Goal: Task Accomplishment & Management: Manage account settings

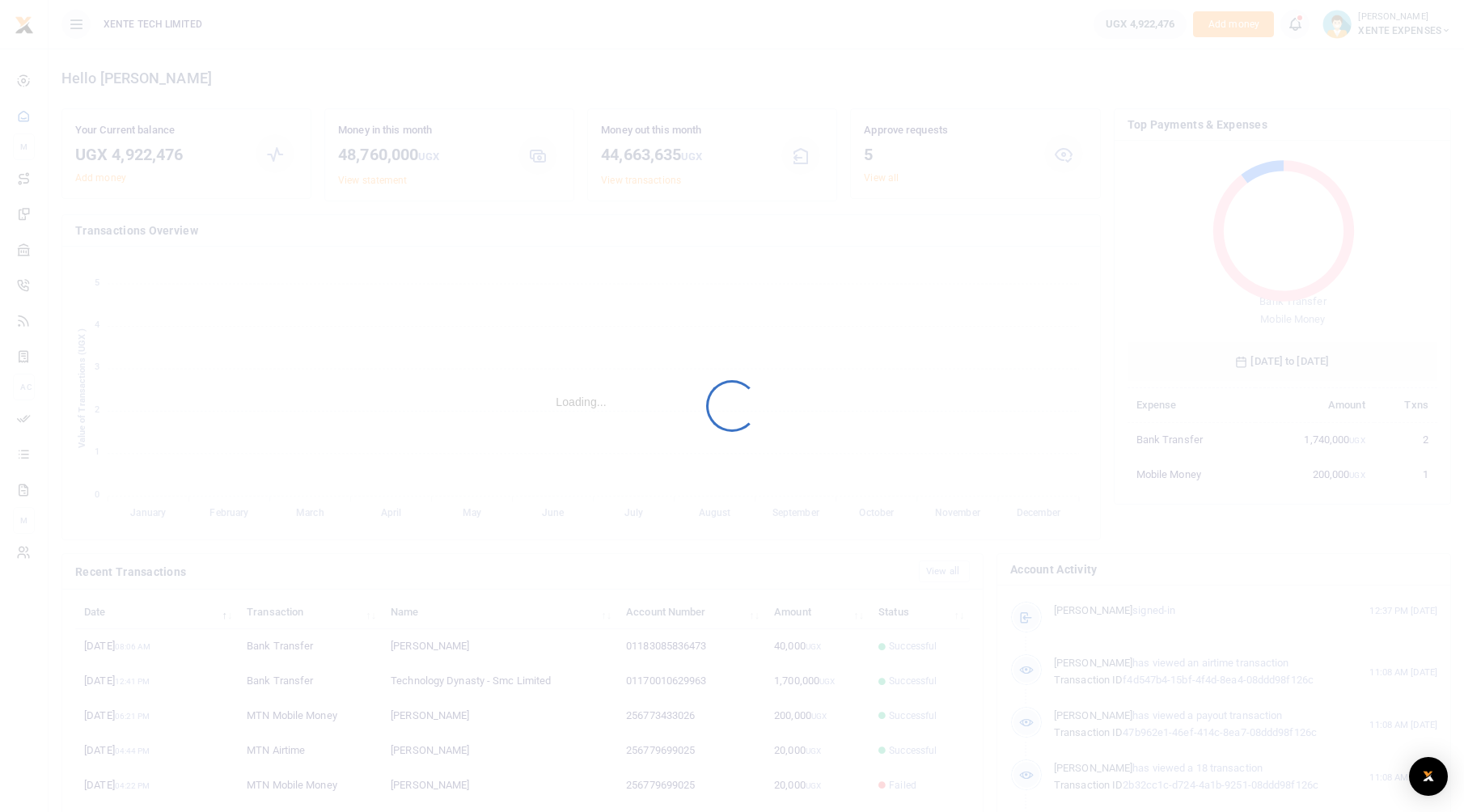
scroll to position [215, 298]
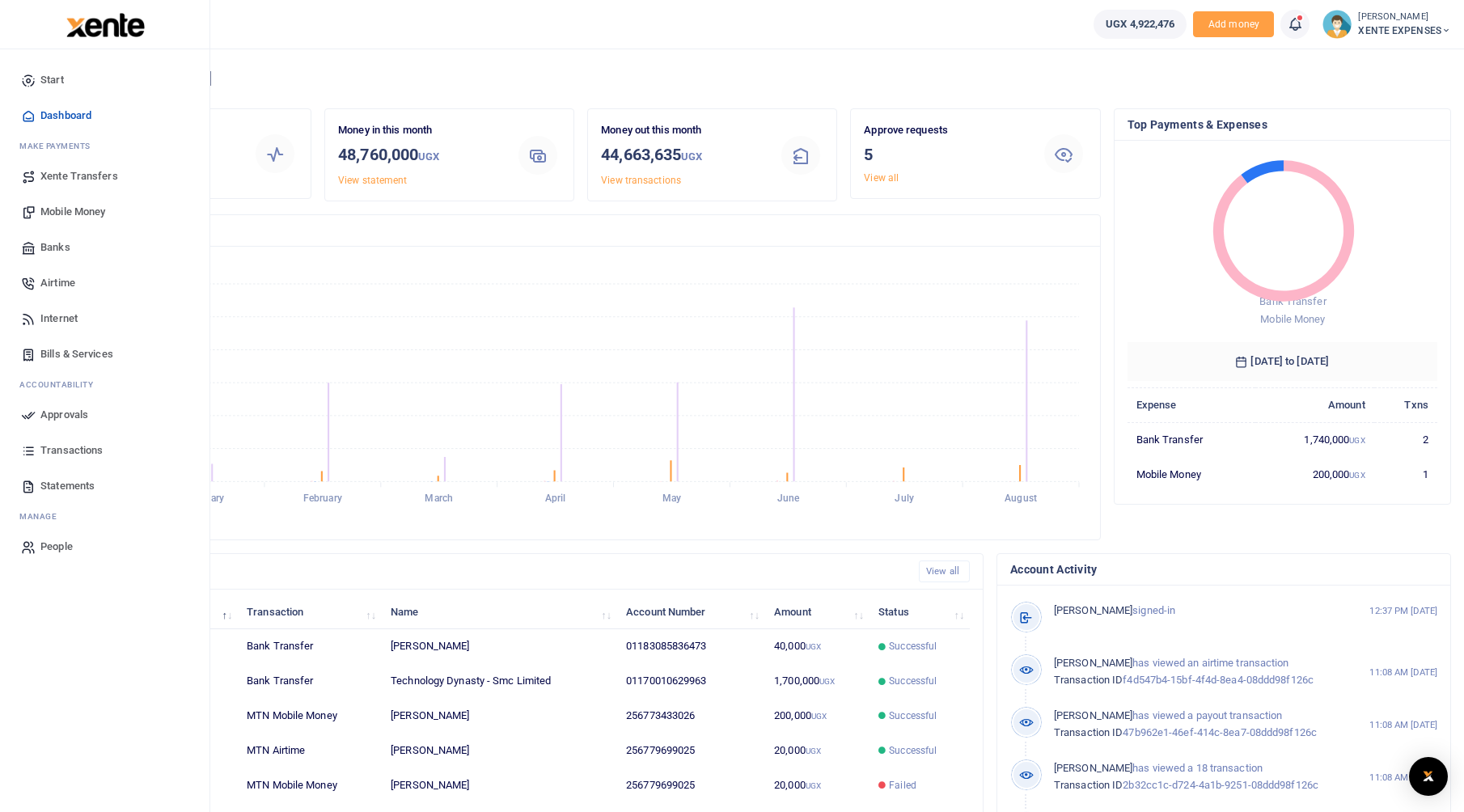
click at [56, 418] on span "Approvals" at bounding box center [64, 415] width 48 height 16
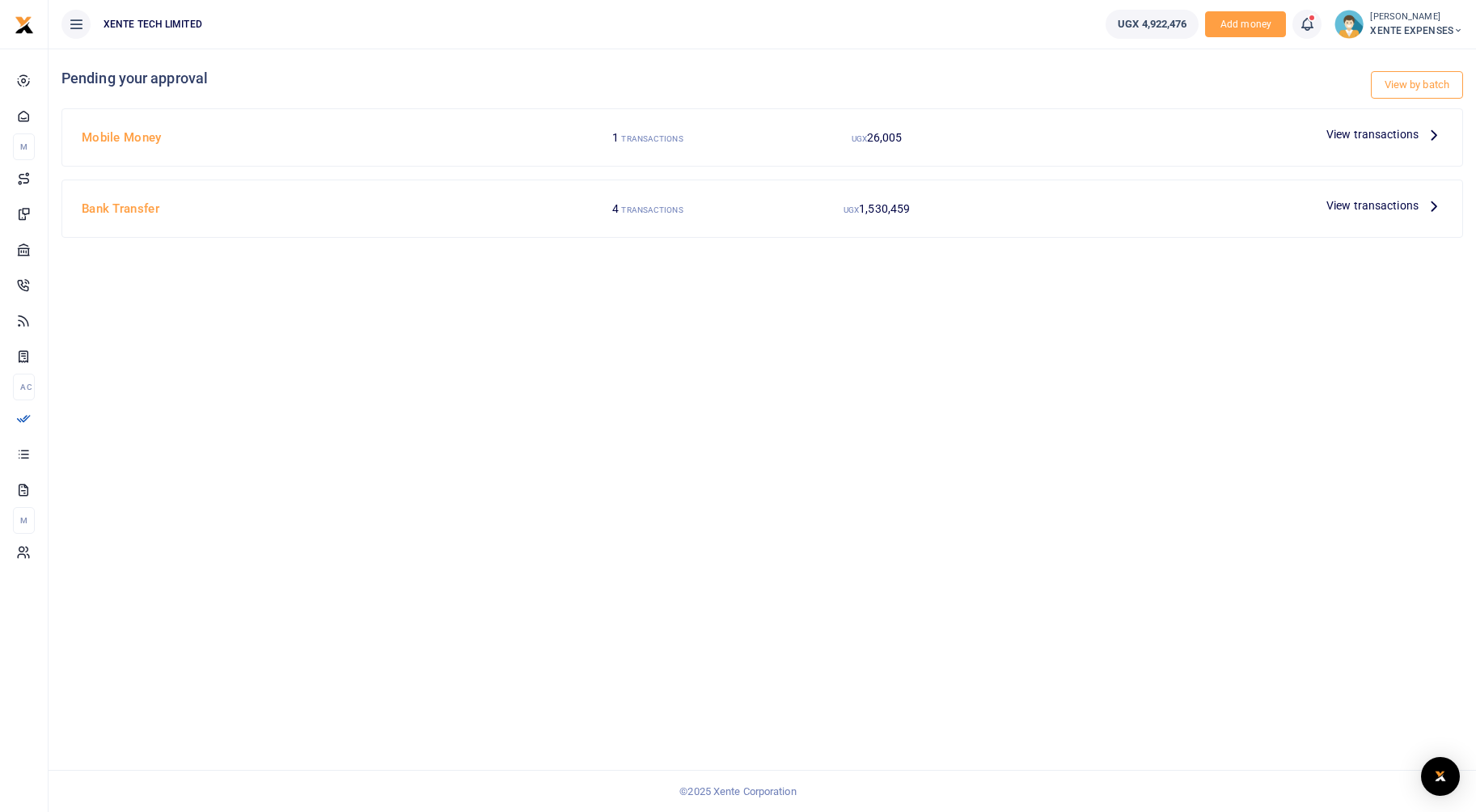
click at [1389, 134] on span "View transactions" at bounding box center [1373, 134] width 92 height 18
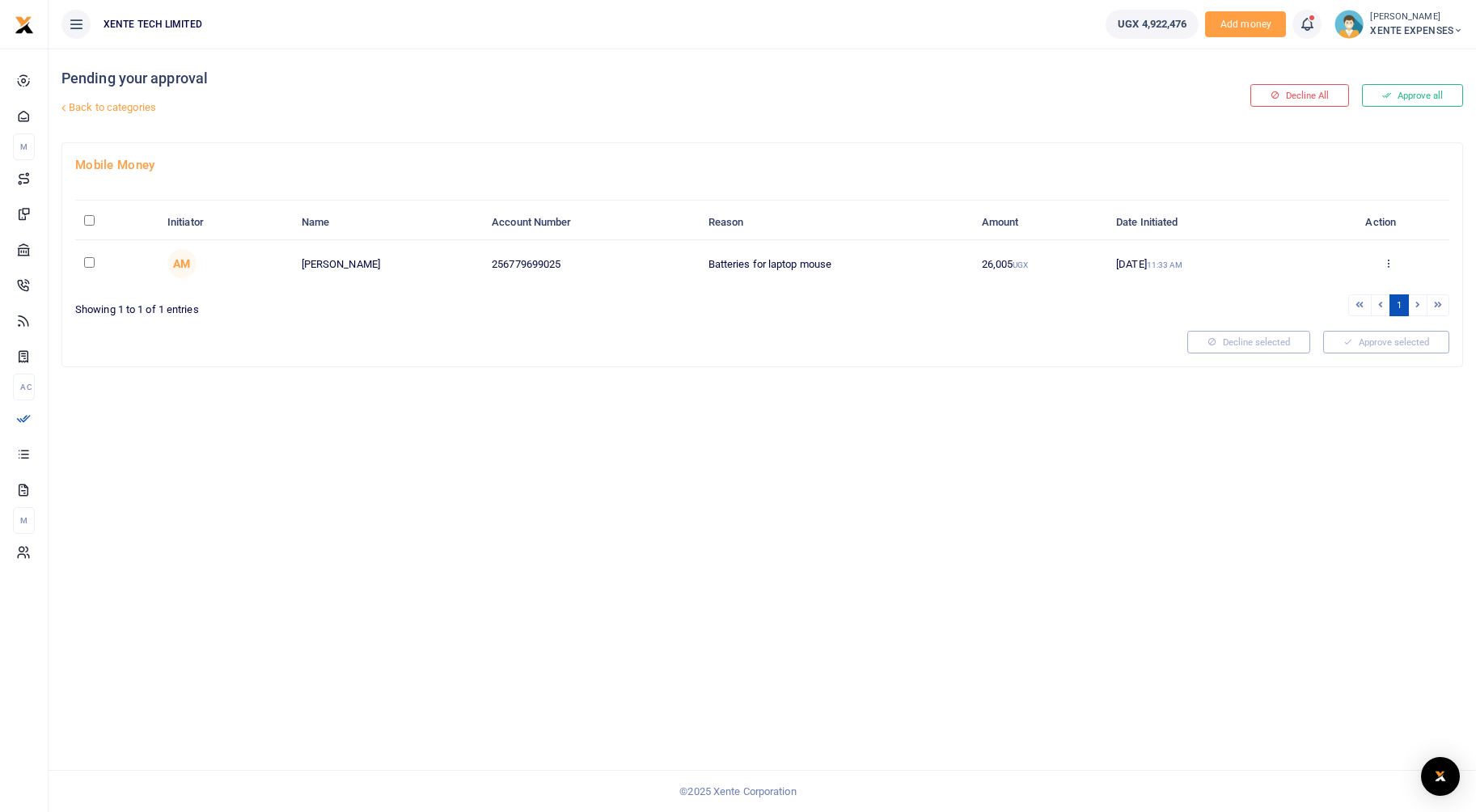
click at [115, 105] on link "Back to categories" at bounding box center [524, 107] width 934 height 28
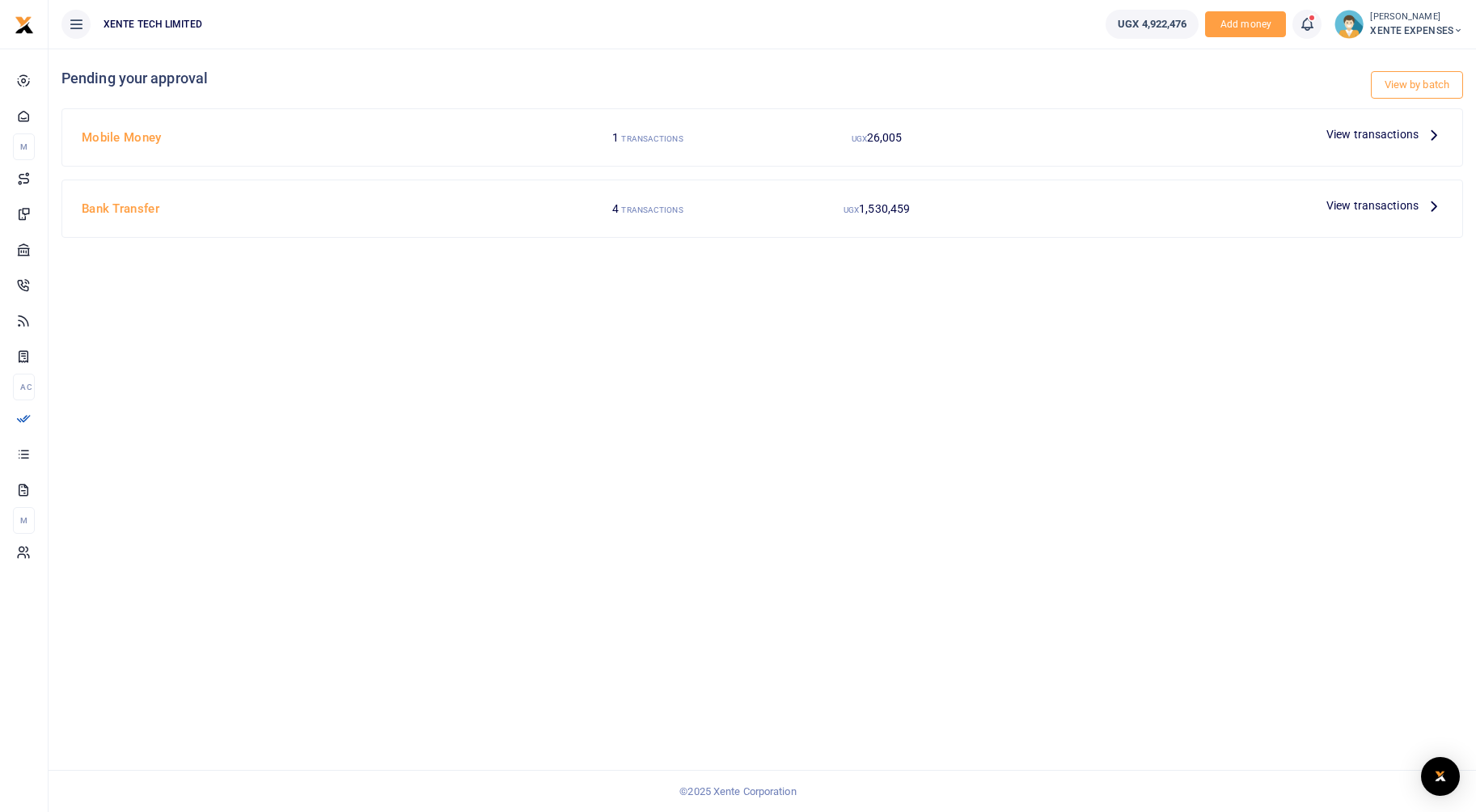
click at [1397, 201] on span "View transactions" at bounding box center [1373, 205] width 92 height 18
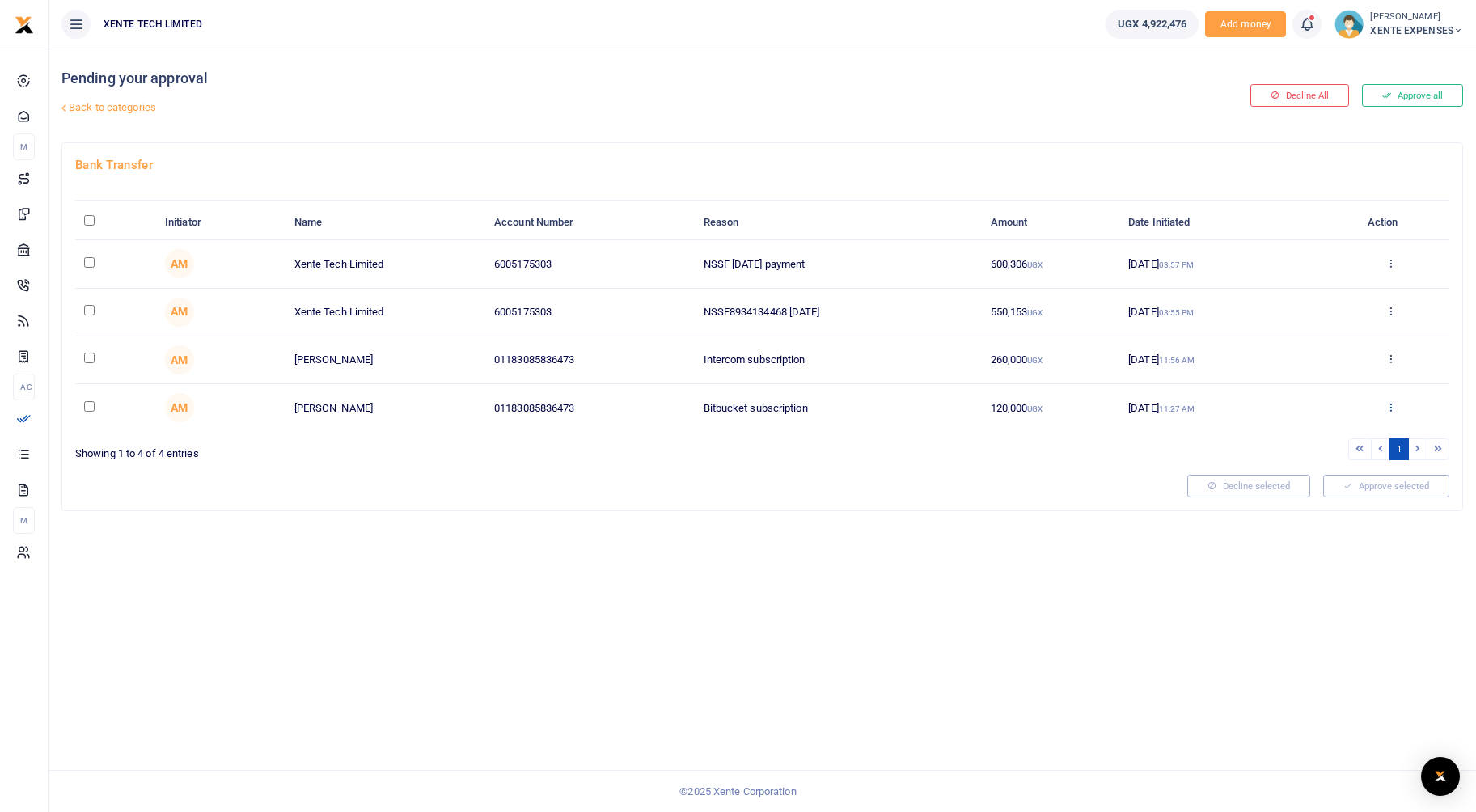
click at [1387, 406] on icon at bounding box center [1391, 407] width 11 height 11
click at [1292, 471] on link "Decline" at bounding box center [1330, 470] width 127 height 23
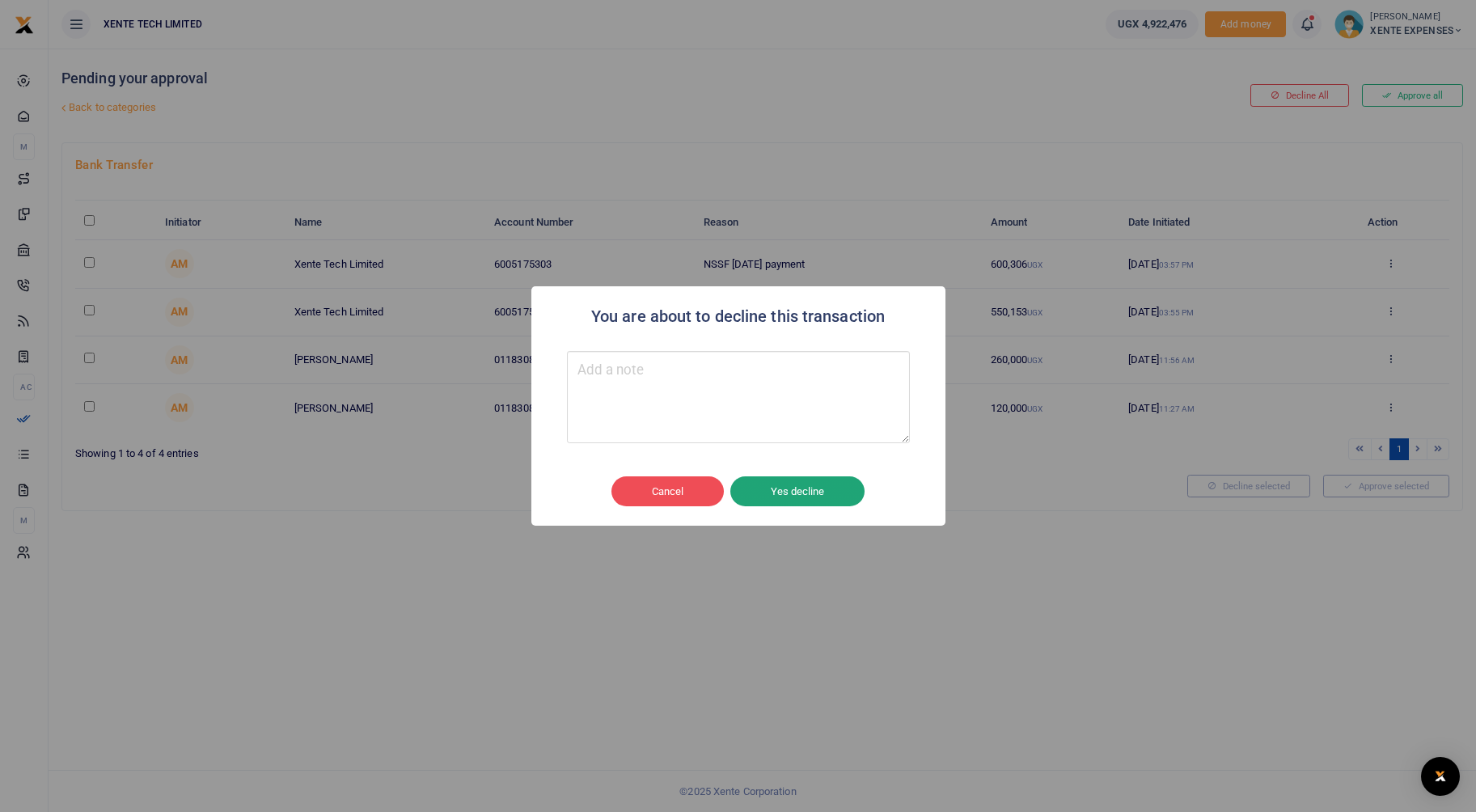
click at [800, 487] on button "Yes decline" at bounding box center [798, 491] width 134 height 31
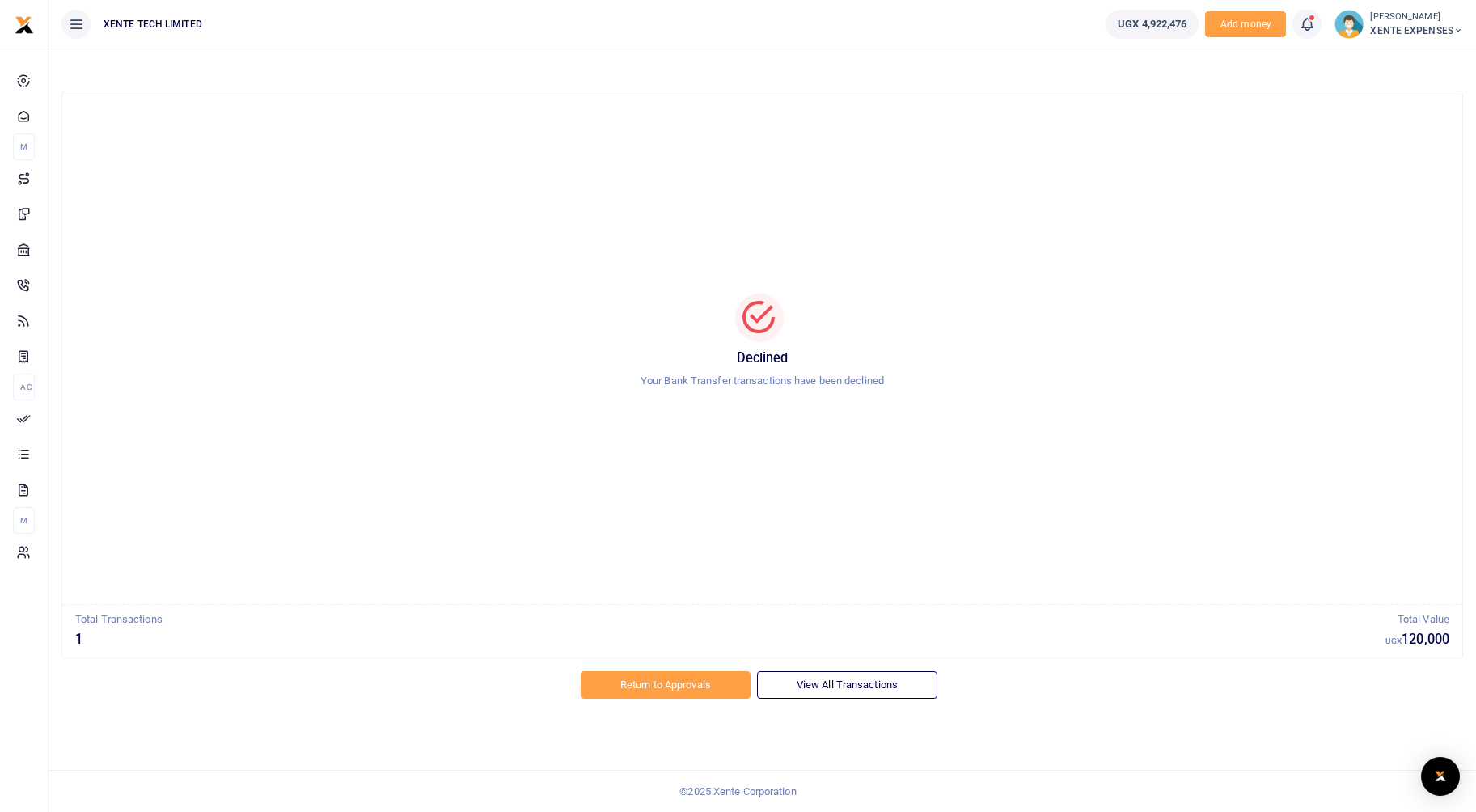
click at [841, 692] on link "View All Transactions" at bounding box center [847, 685] width 180 height 28
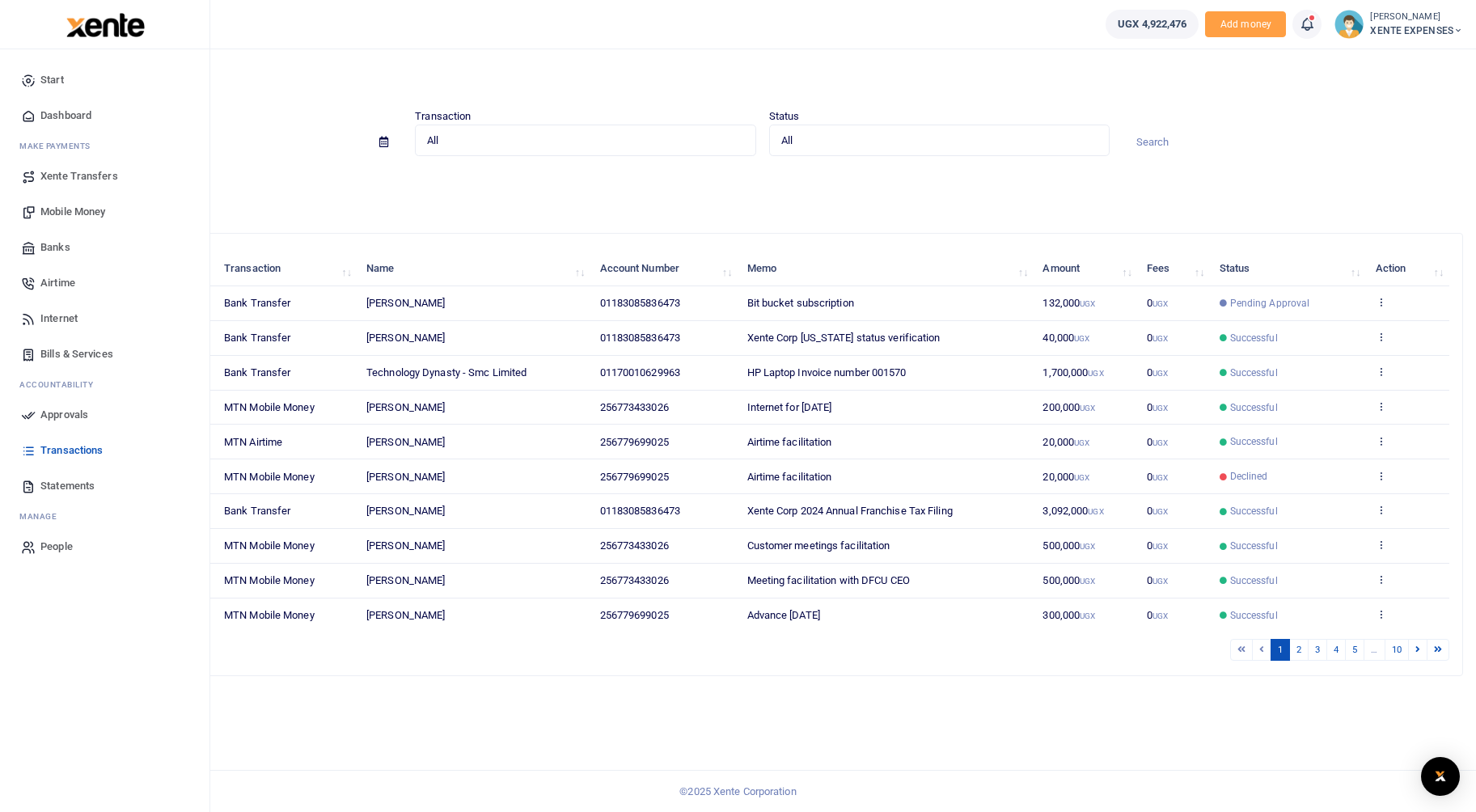
click at [59, 414] on span "Approvals" at bounding box center [64, 415] width 48 height 16
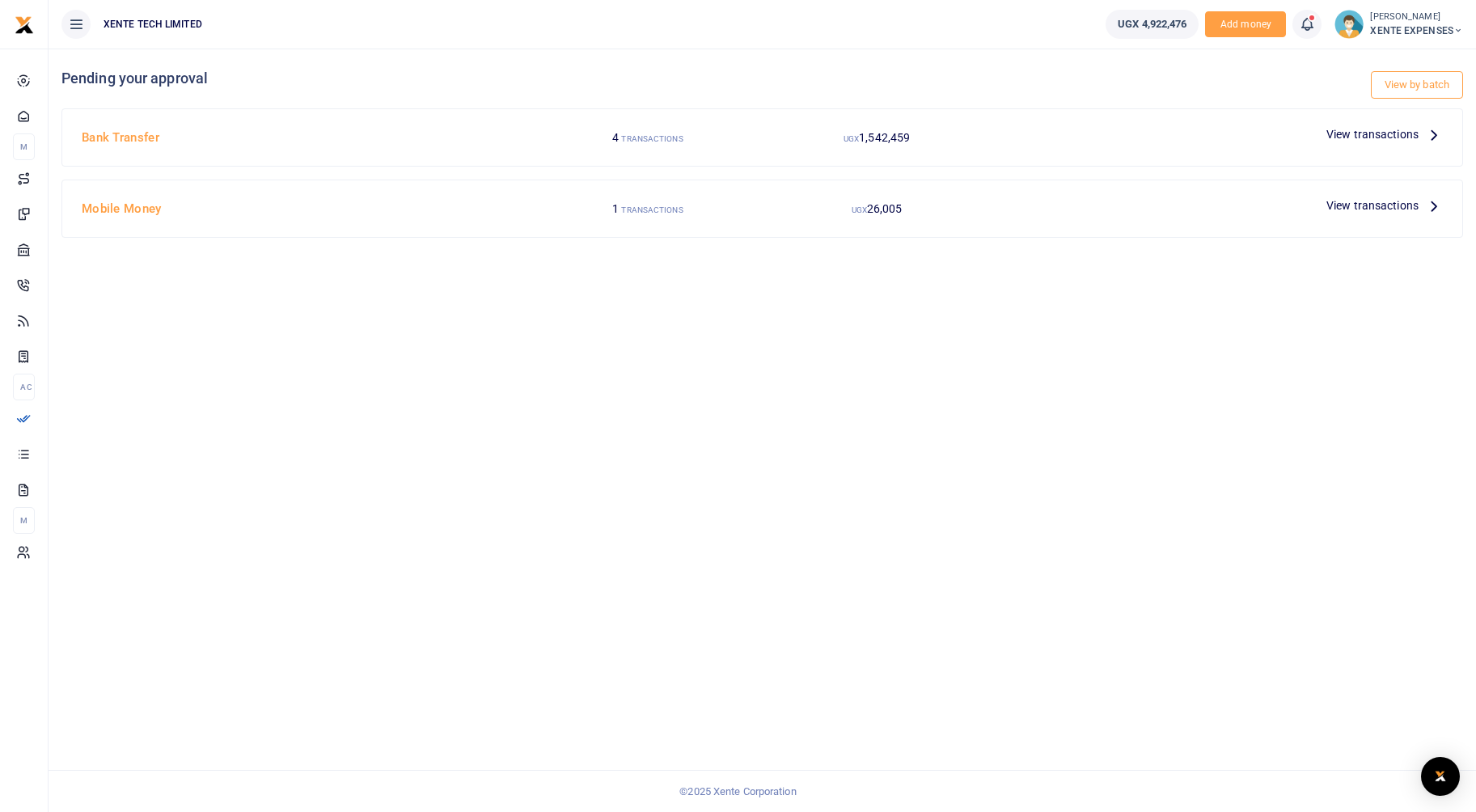
click at [1407, 134] on span "View transactions" at bounding box center [1373, 134] width 92 height 18
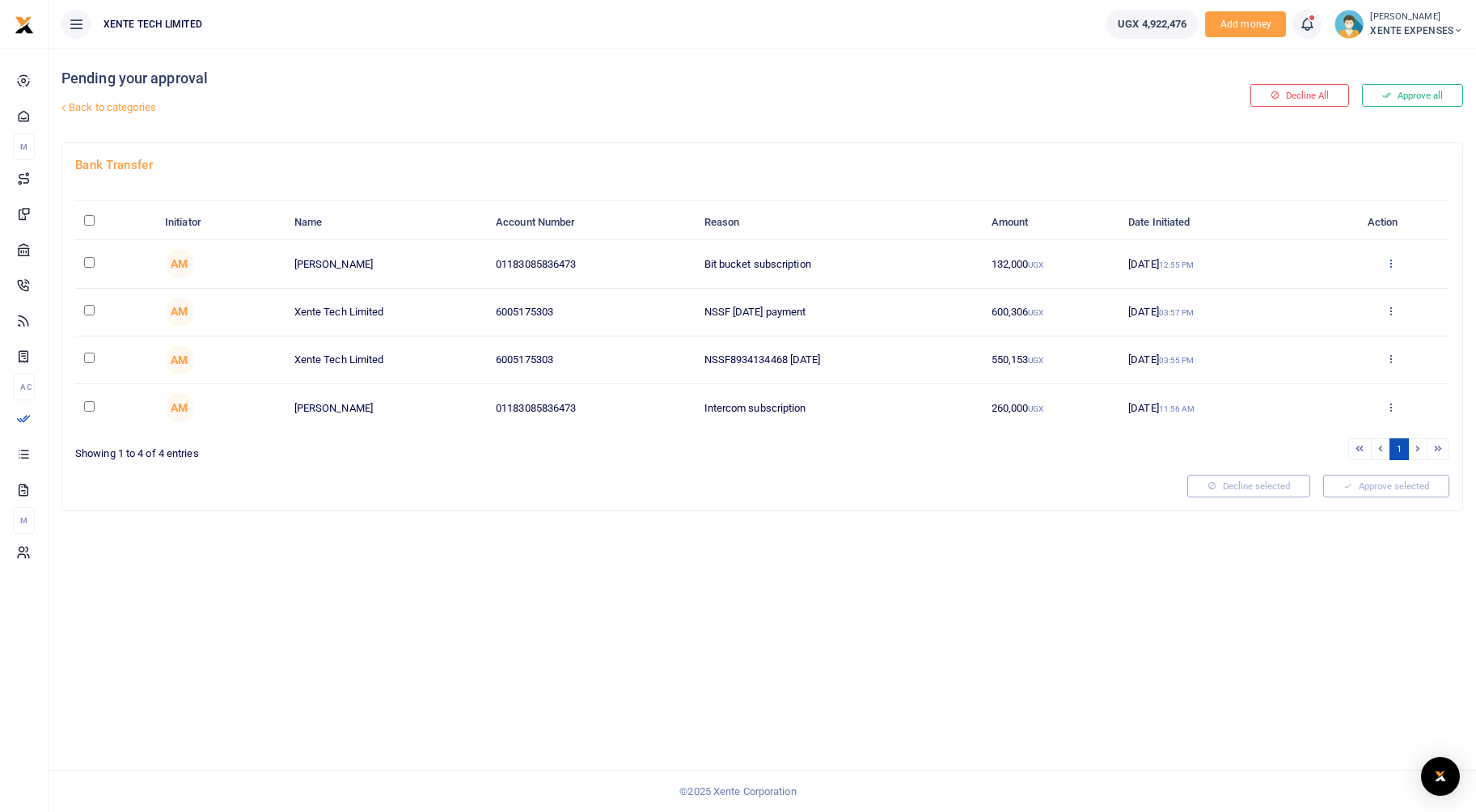
click at [1392, 258] on icon at bounding box center [1391, 263] width 11 height 11
click at [1367, 280] on link "Approve" at bounding box center [1330, 290] width 127 height 23
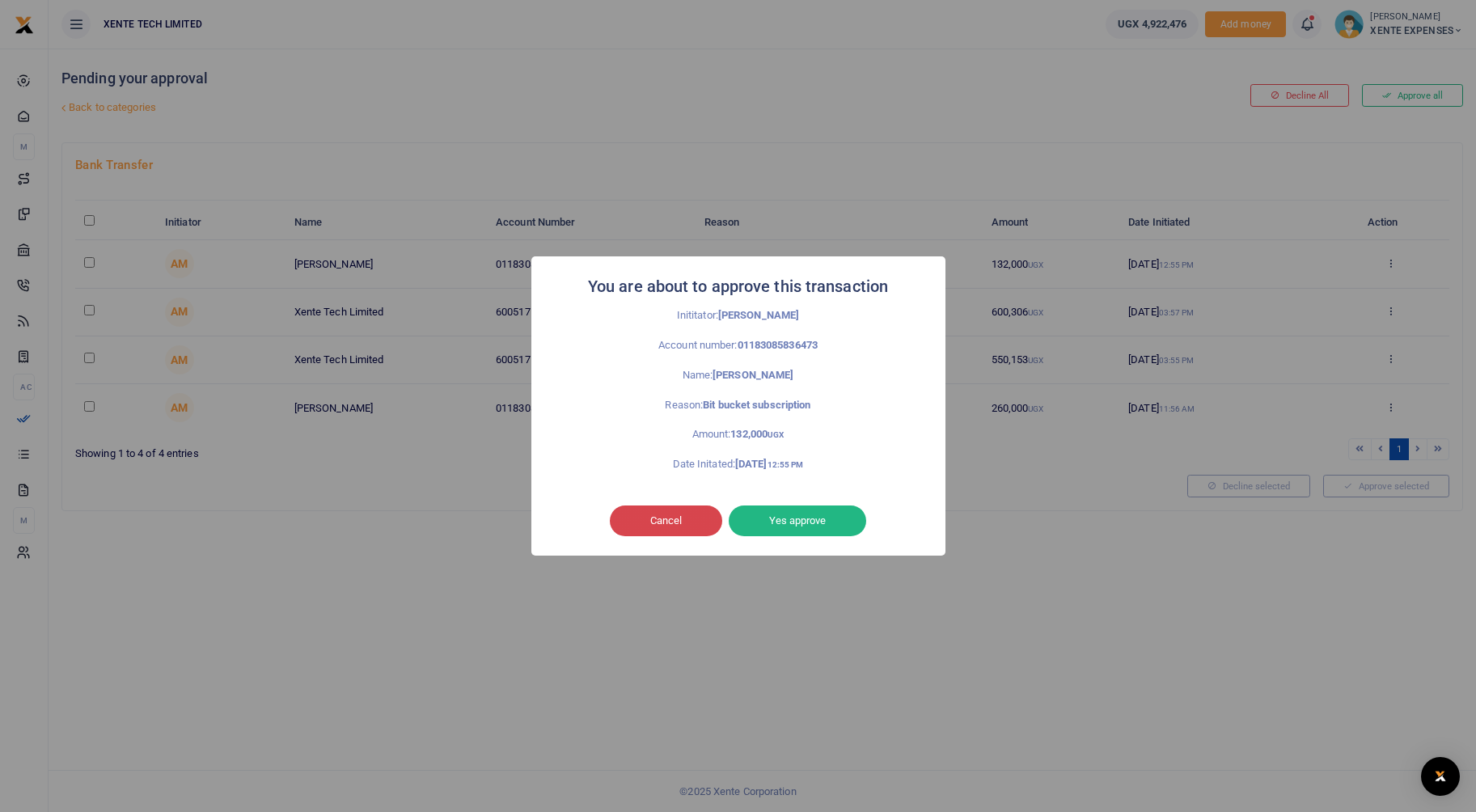
click at [670, 522] on button "Cancel" at bounding box center [666, 521] width 112 height 31
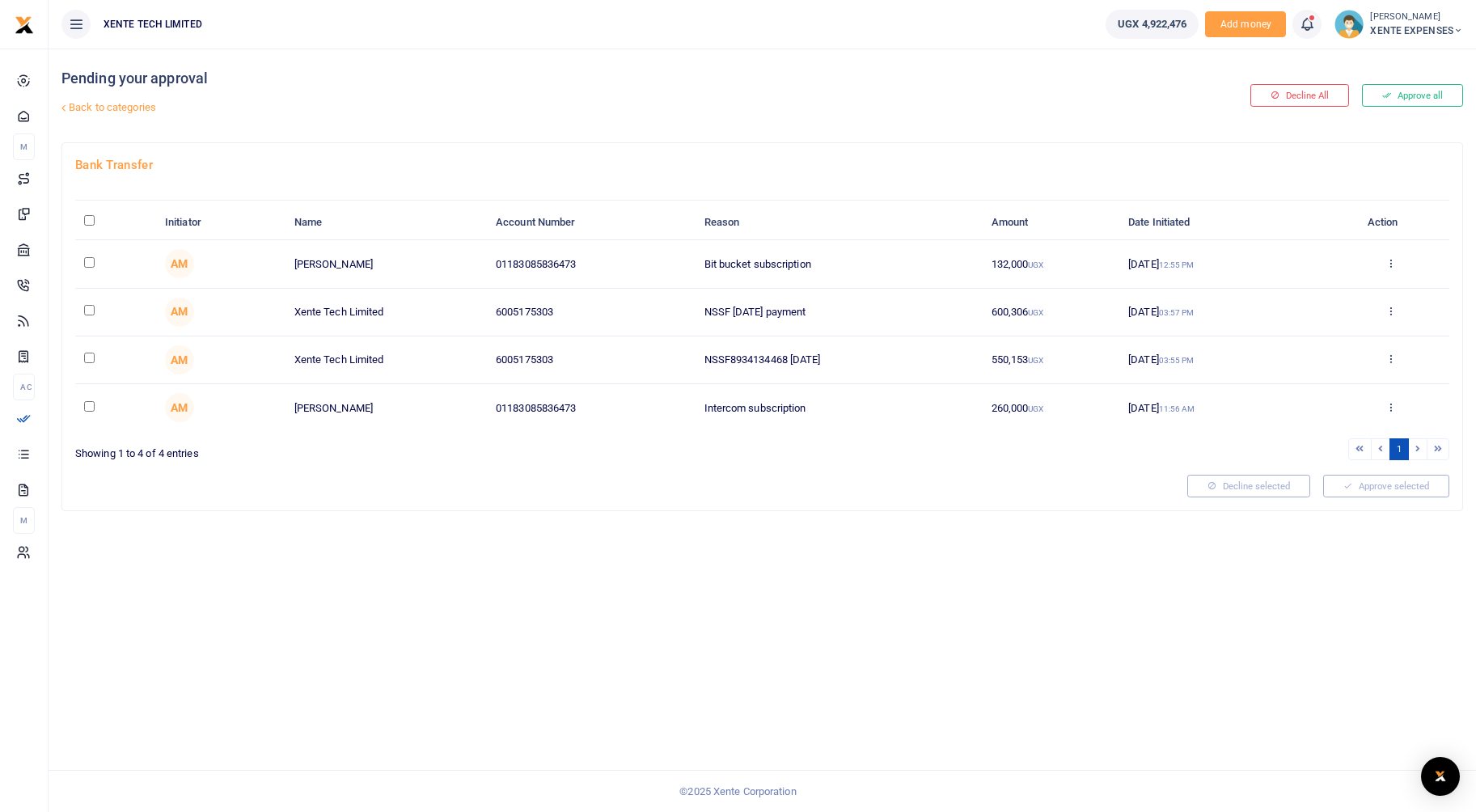
click at [86, 263] on input "checkbox" at bounding box center [89, 262] width 11 height 11
checkbox input "true"
click at [1372, 488] on button "Approve selected (1)" at bounding box center [1381, 486] width 138 height 23
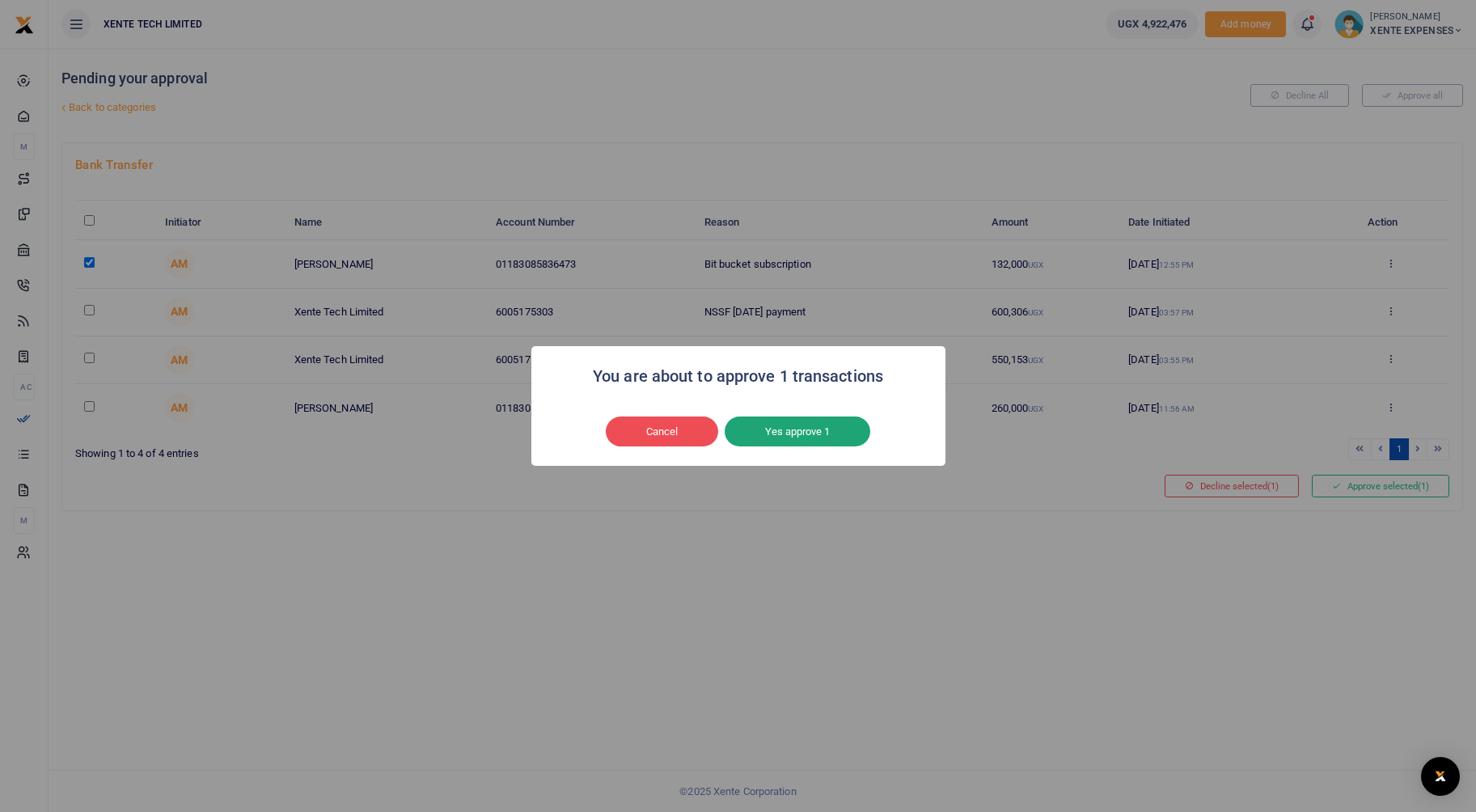
click at [780, 428] on button "Yes approve 1" at bounding box center [798, 432] width 146 height 31
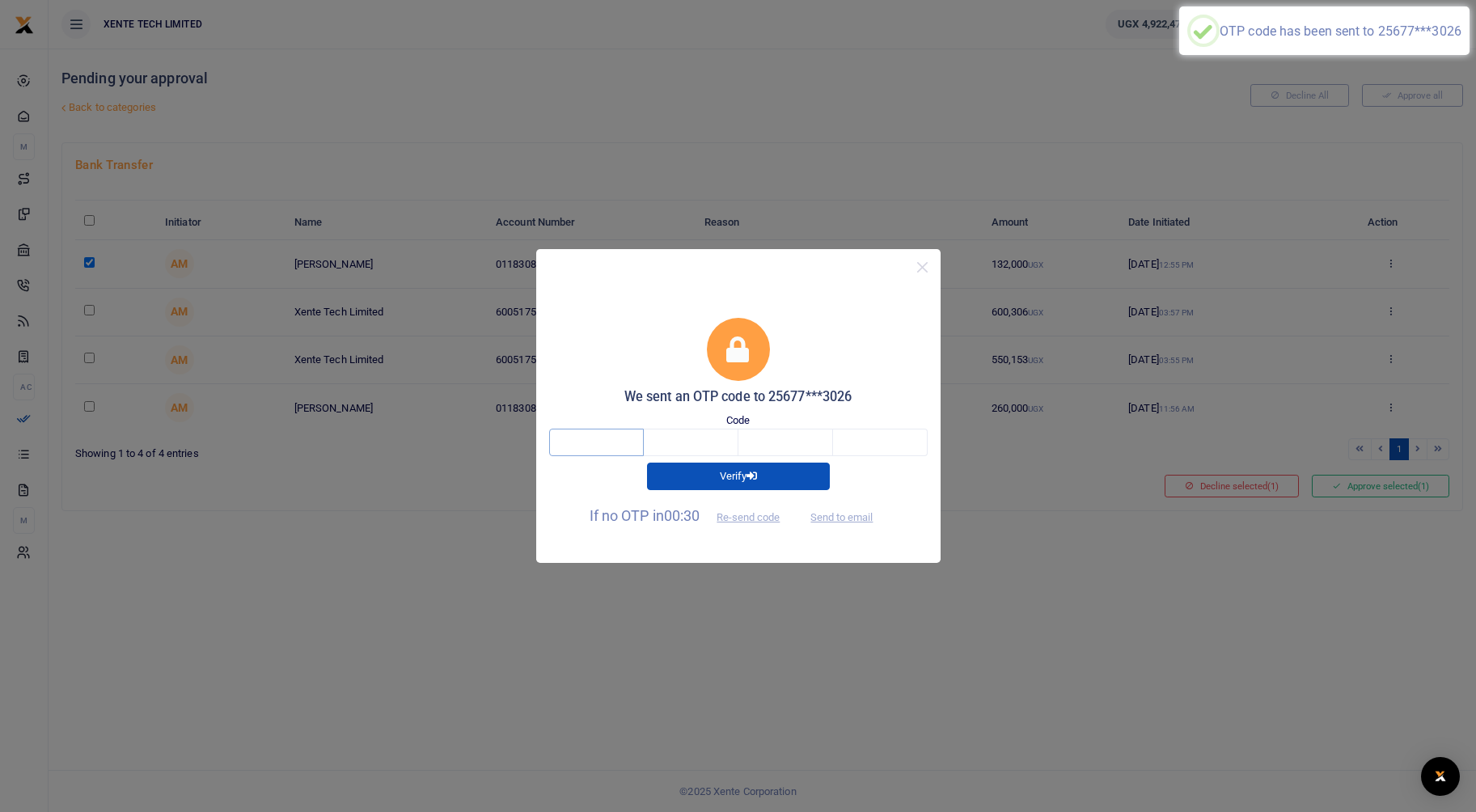
click at [600, 436] on input "text" at bounding box center [596, 442] width 95 height 28
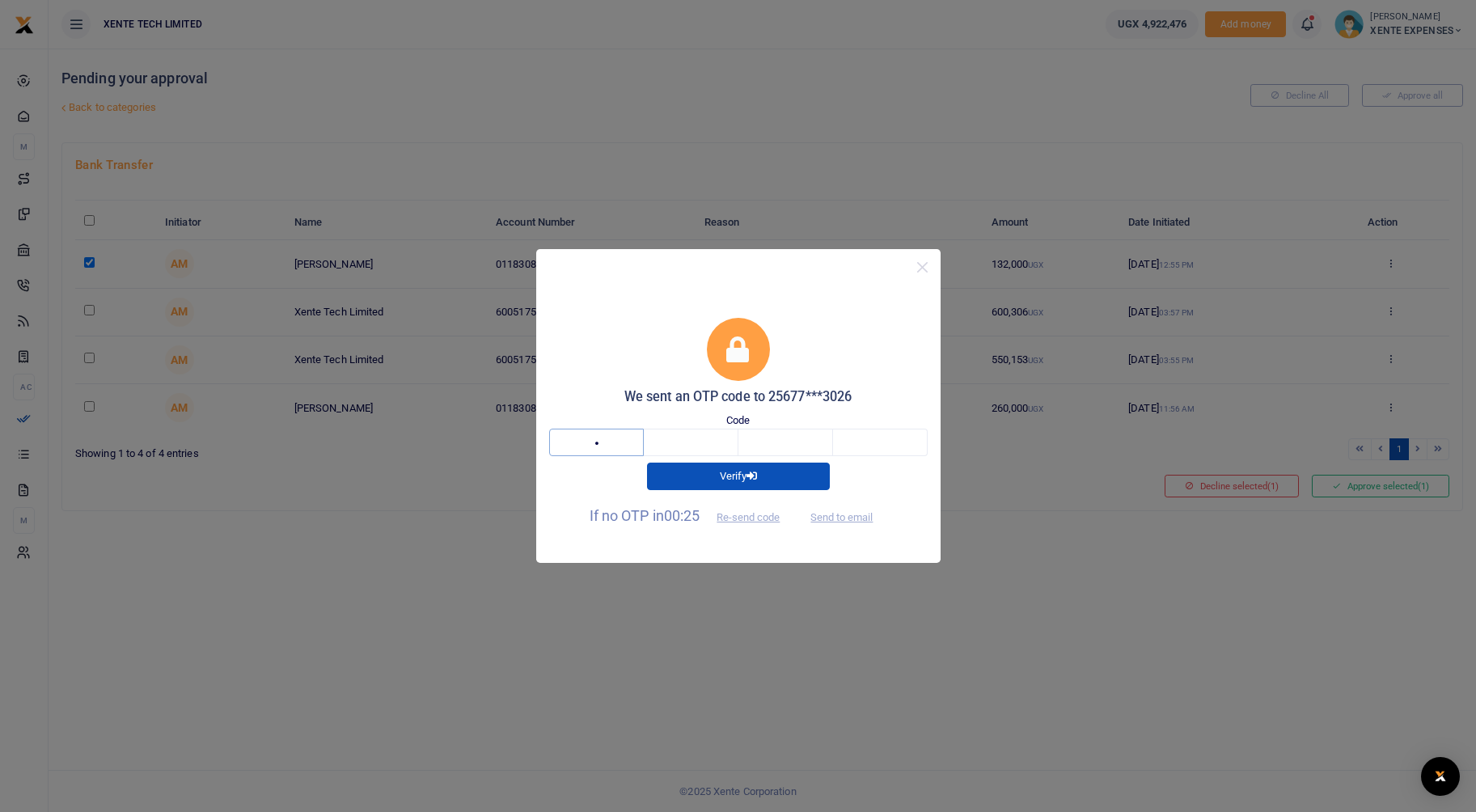
type input "9"
type input "1"
type input "9"
type input "6"
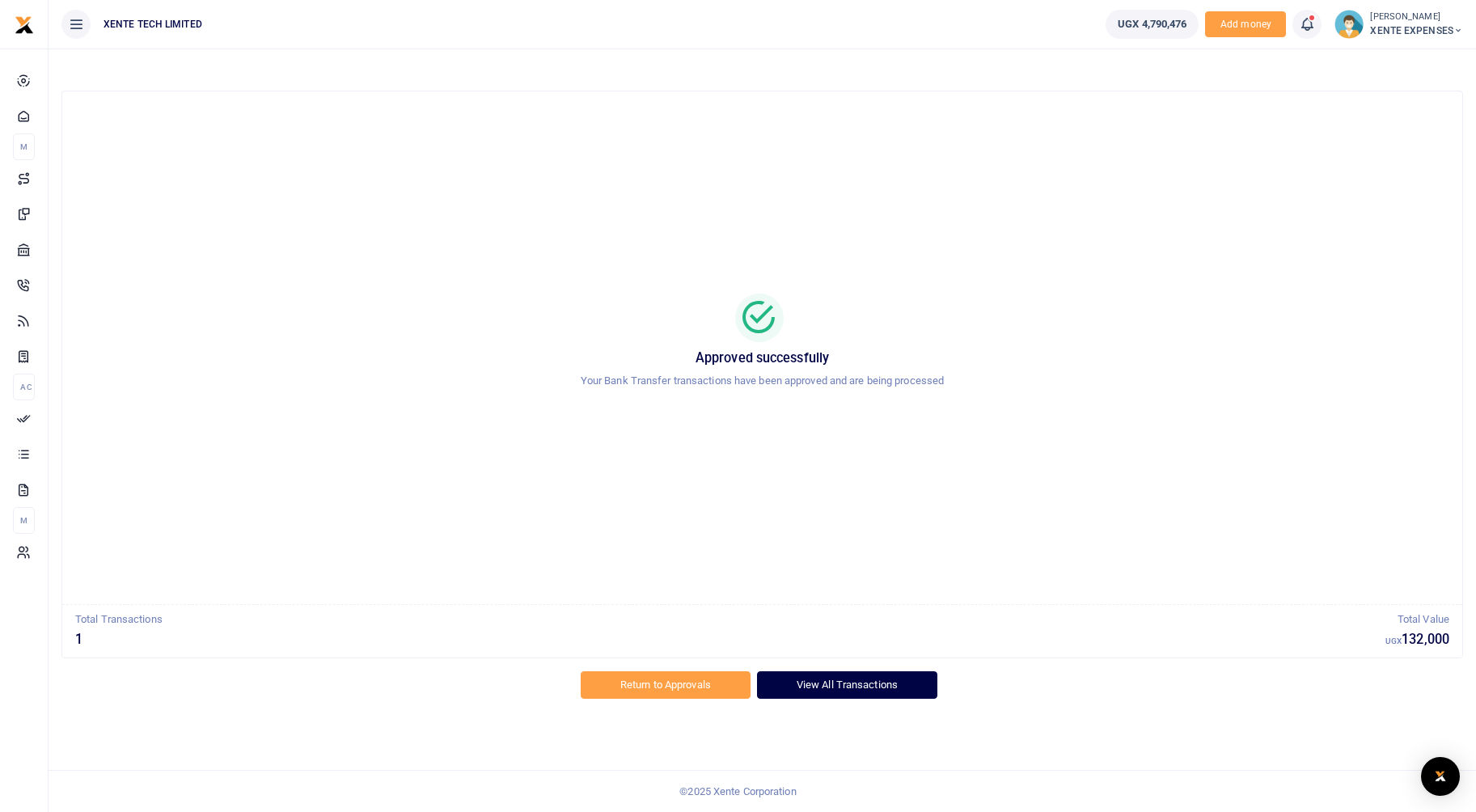
click at [860, 689] on link "View All Transactions" at bounding box center [847, 685] width 180 height 28
